Goal: Task Accomplishment & Management: Use online tool/utility

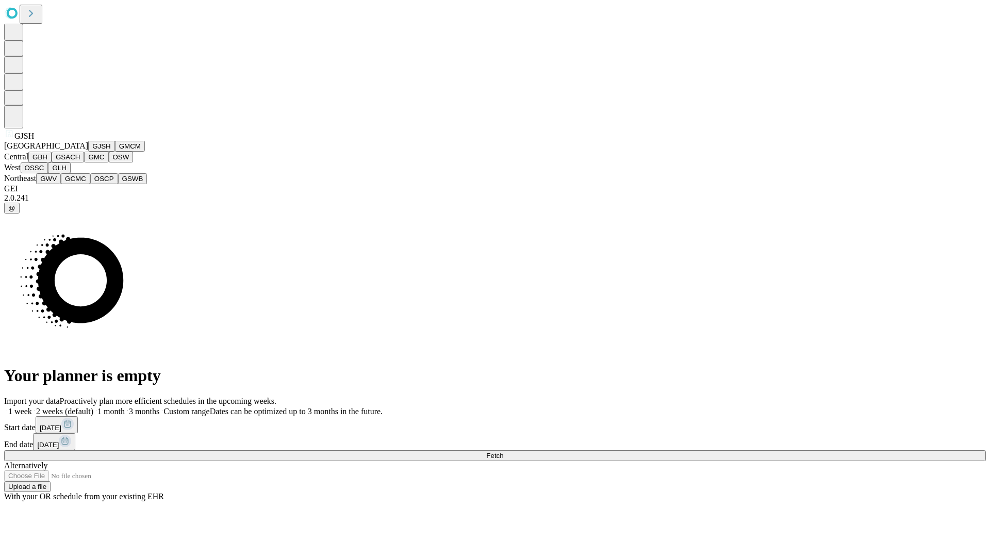
click at [88, 152] on button "GJSH" at bounding box center [101, 146] width 27 height 11
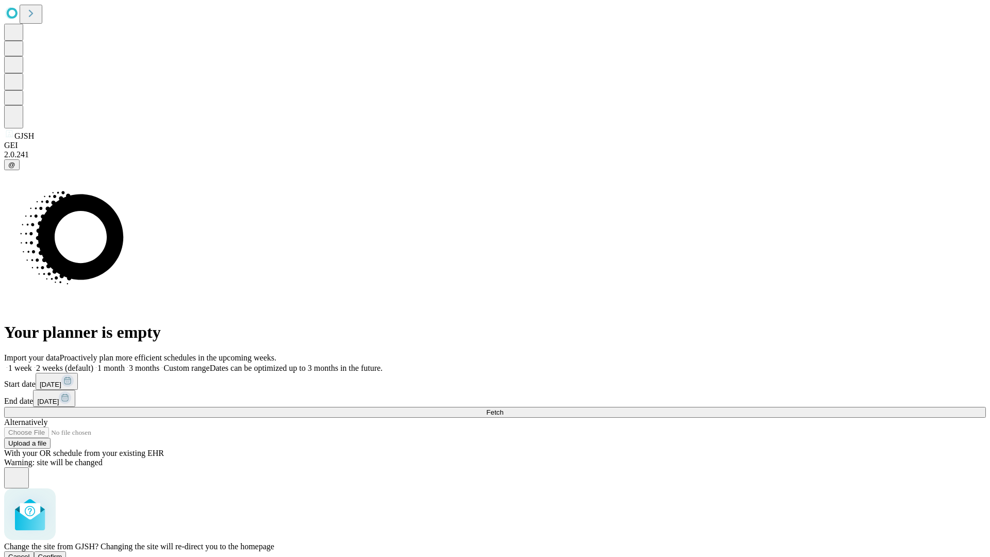
click at [62, 553] on span "Confirm" at bounding box center [50, 557] width 24 height 8
click at [125, 364] on label "1 month" at bounding box center [108, 368] width 31 height 9
click at [503, 409] on span "Fetch" at bounding box center [494, 413] width 17 height 8
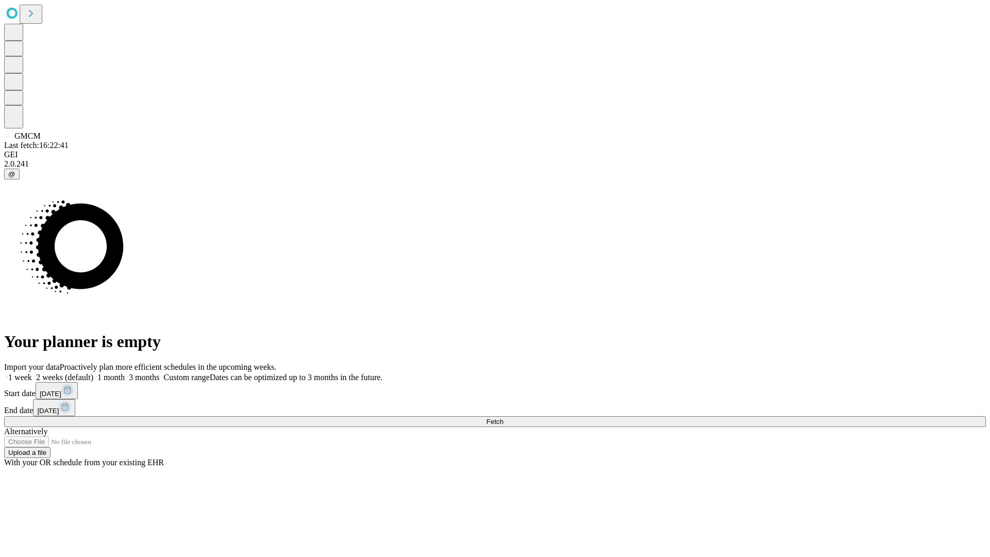
click at [125, 373] on label "1 month" at bounding box center [108, 377] width 31 height 9
click at [503, 418] on span "Fetch" at bounding box center [494, 422] width 17 height 8
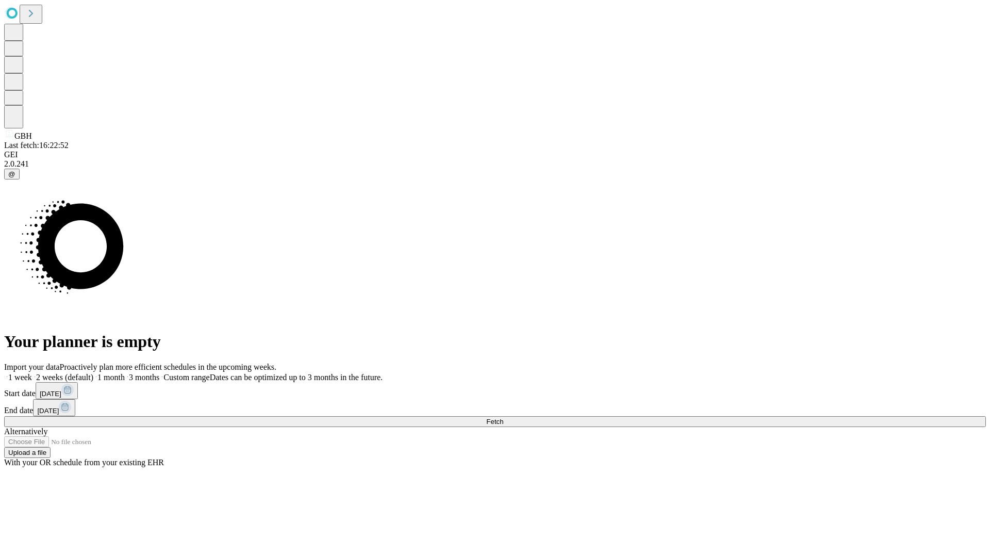
click at [125, 373] on label "1 month" at bounding box center [108, 377] width 31 height 9
click at [503, 418] on span "Fetch" at bounding box center [494, 422] width 17 height 8
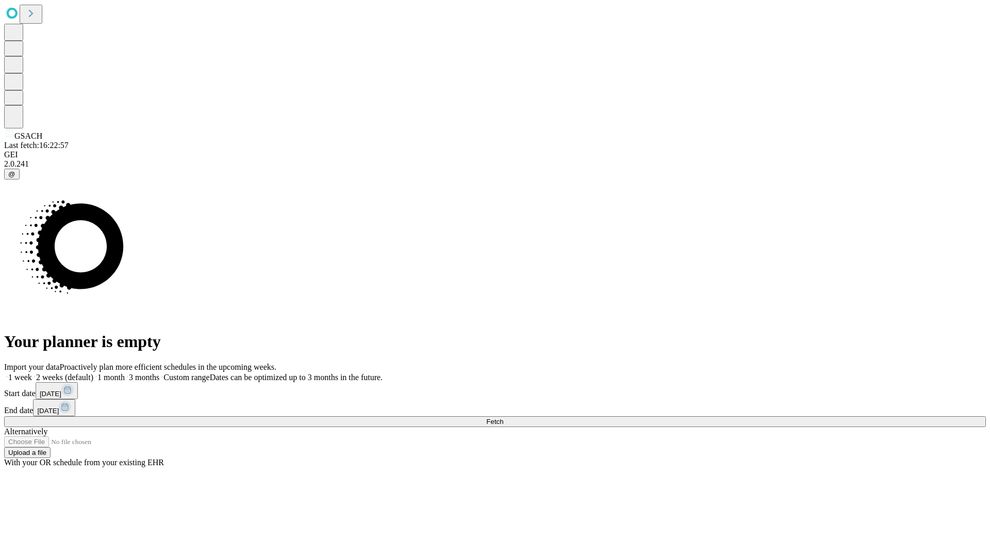
click at [125, 373] on label "1 month" at bounding box center [108, 377] width 31 height 9
click at [503, 418] on span "Fetch" at bounding box center [494, 422] width 17 height 8
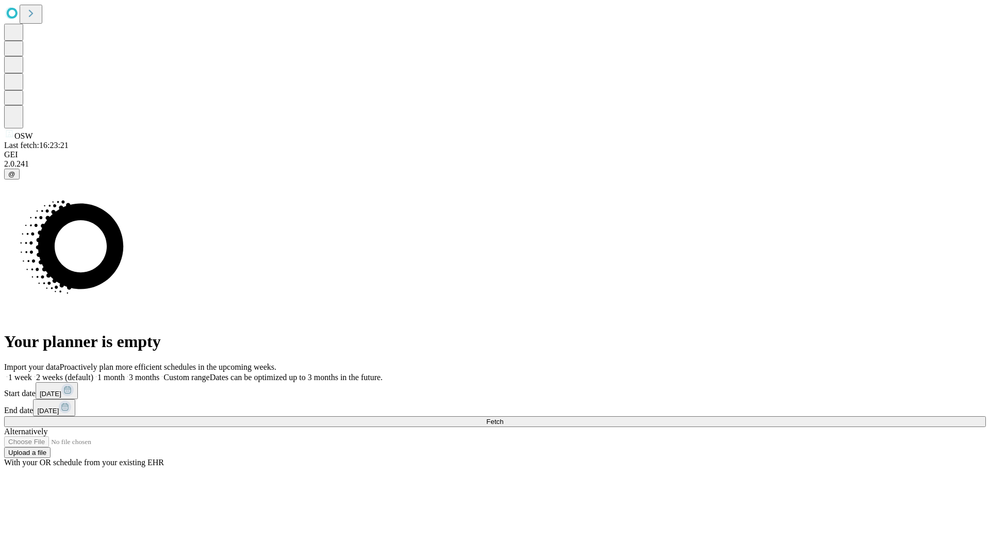
click at [125, 373] on label "1 month" at bounding box center [108, 377] width 31 height 9
click at [503, 418] on span "Fetch" at bounding box center [494, 422] width 17 height 8
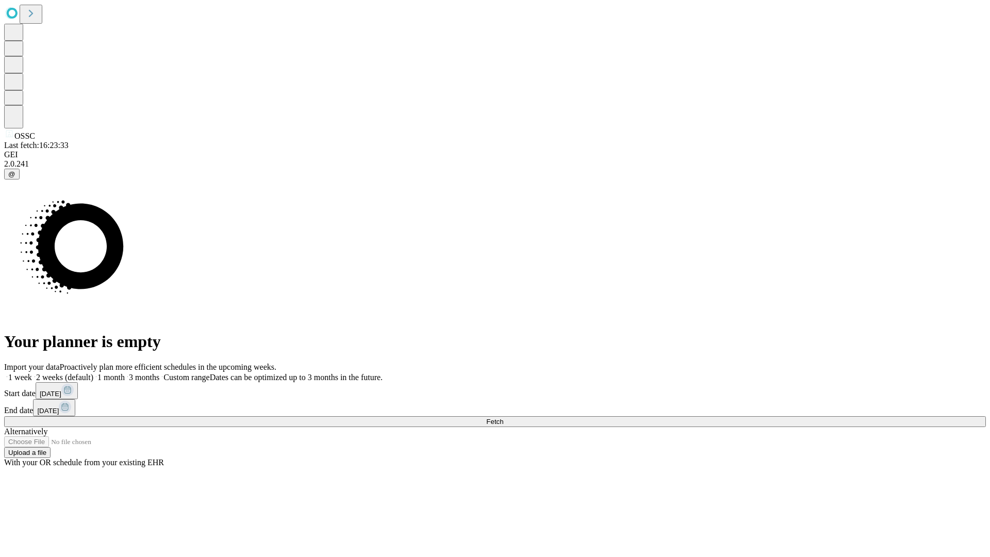
click at [503, 418] on span "Fetch" at bounding box center [494, 422] width 17 height 8
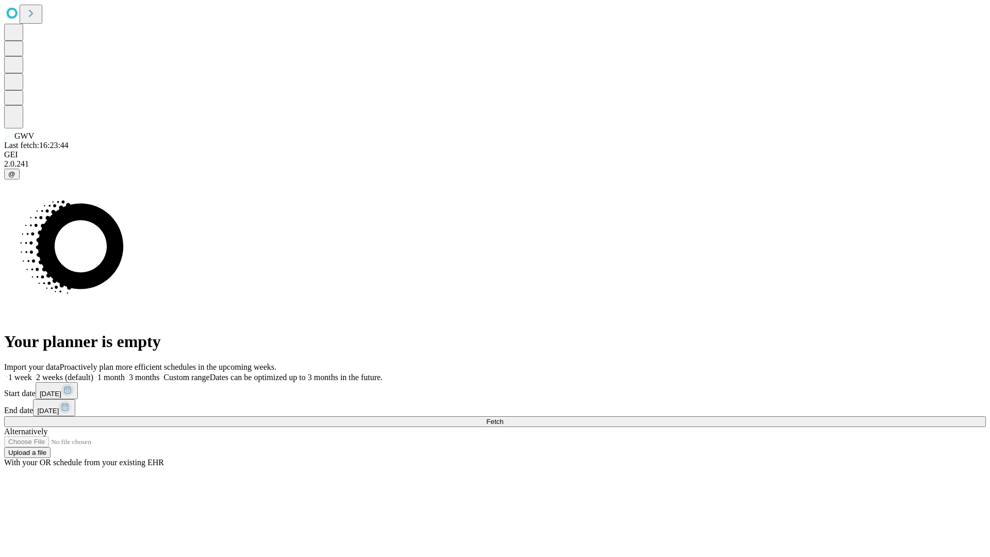
click at [125, 373] on label "1 month" at bounding box center [108, 377] width 31 height 9
click at [503, 418] on span "Fetch" at bounding box center [494, 422] width 17 height 8
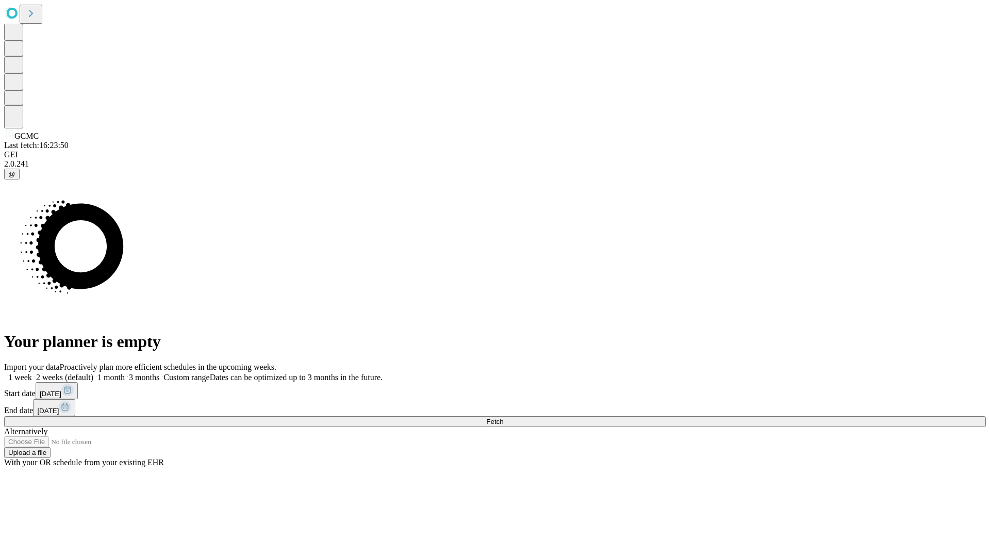
click at [125, 373] on label "1 month" at bounding box center [108, 377] width 31 height 9
click at [503, 418] on span "Fetch" at bounding box center [494, 422] width 17 height 8
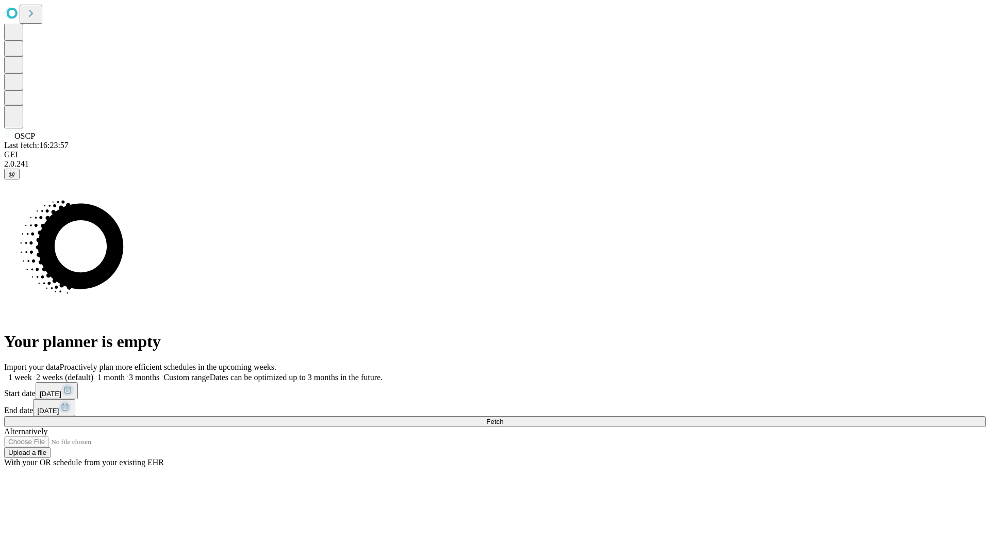
click at [125, 373] on label "1 month" at bounding box center [108, 377] width 31 height 9
click at [503, 418] on span "Fetch" at bounding box center [494, 422] width 17 height 8
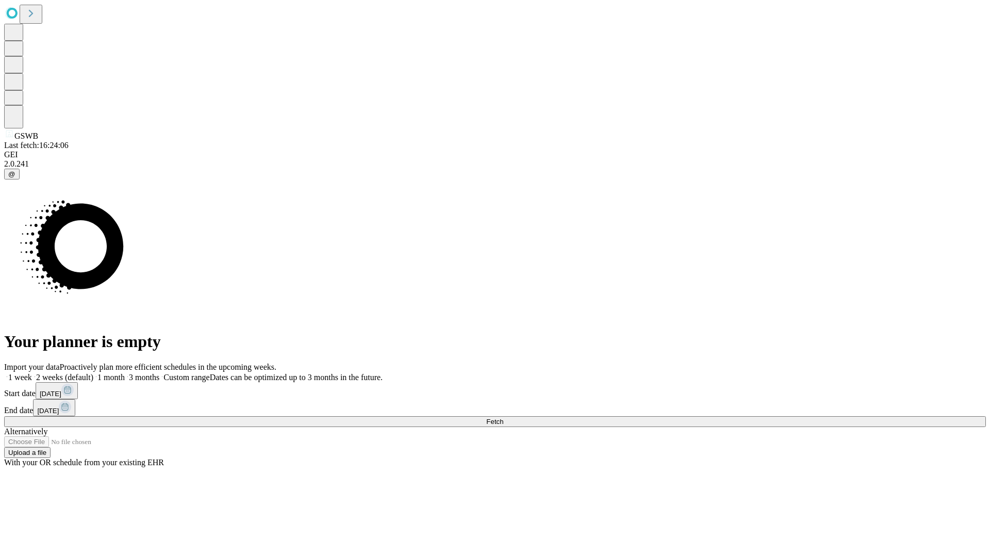
click at [125, 373] on label "1 month" at bounding box center [108, 377] width 31 height 9
click at [503, 418] on span "Fetch" at bounding box center [494, 422] width 17 height 8
